Goal: Task Accomplishment & Management: Complete application form

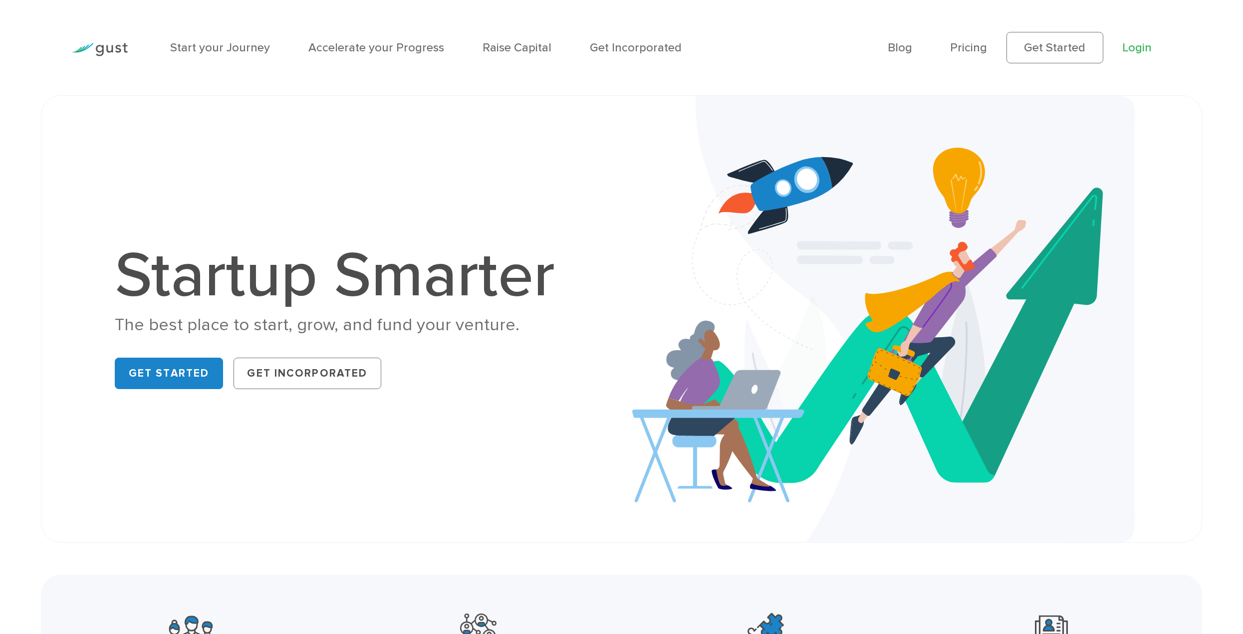
click at [1133, 50] on link "Login" at bounding box center [1137, 47] width 29 height 14
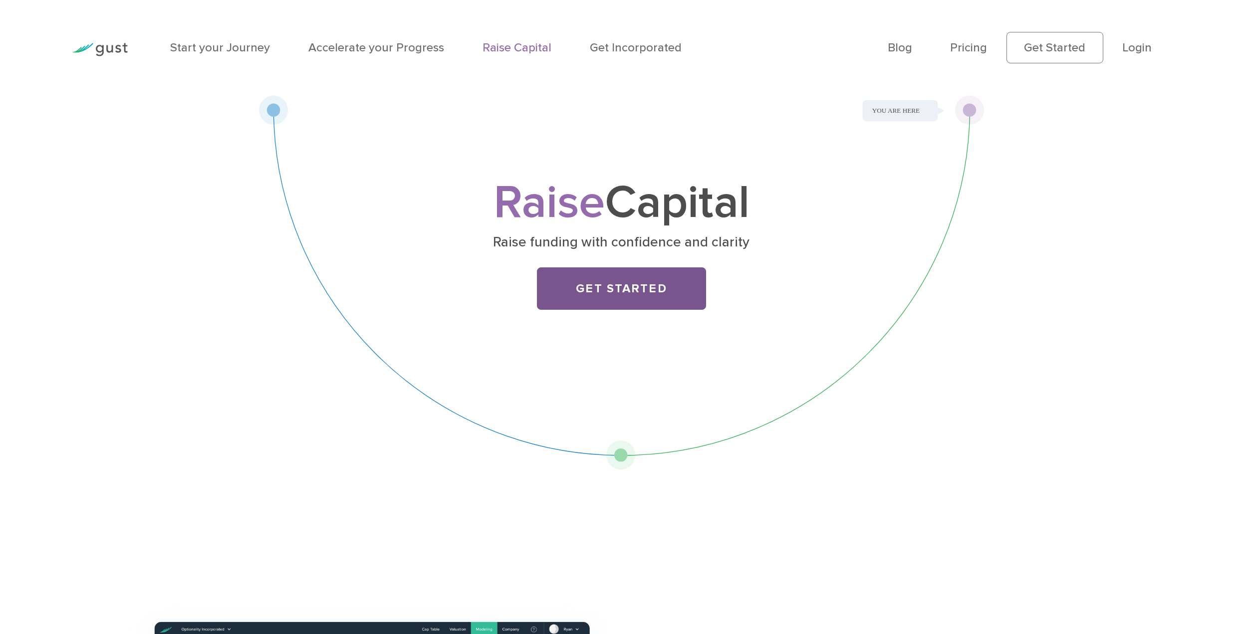
click at [628, 300] on link "Get Started" at bounding box center [621, 289] width 169 height 42
